Goal: Transaction & Acquisition: Purchase product/service

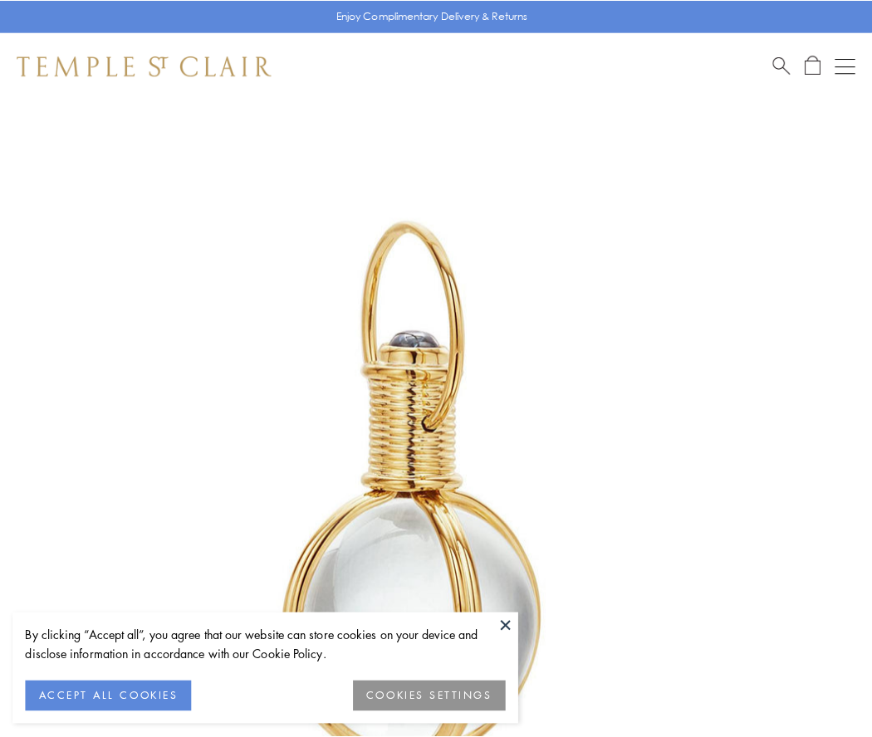
scroll to position [433, 0]
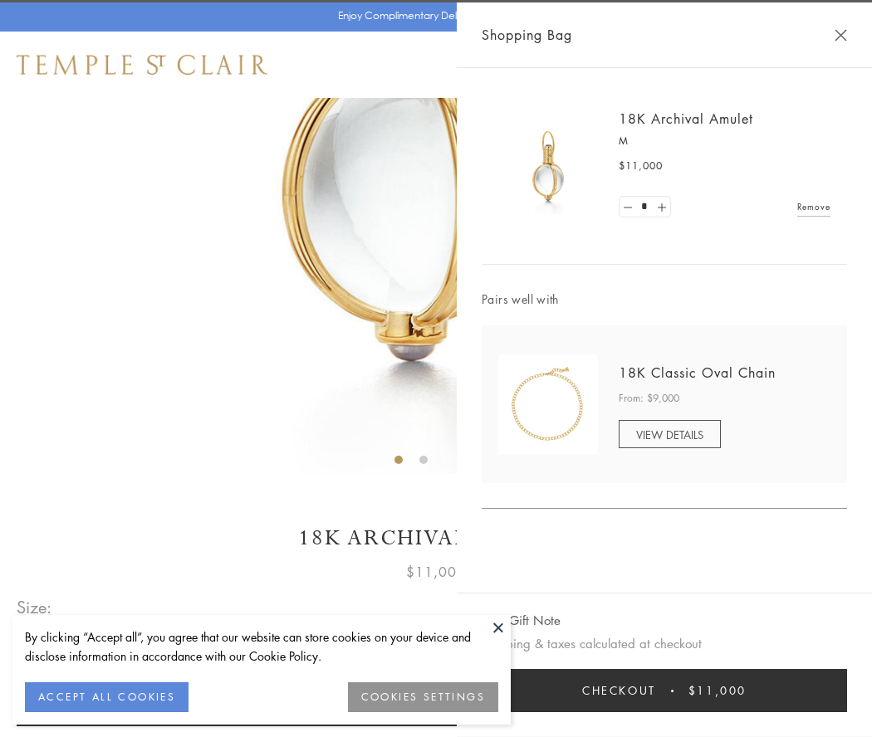
click at [664, 691] on button "Checkout $11,000" at bounding box center [664, 690] width 365 height 43
